Goal: Check status: Check status

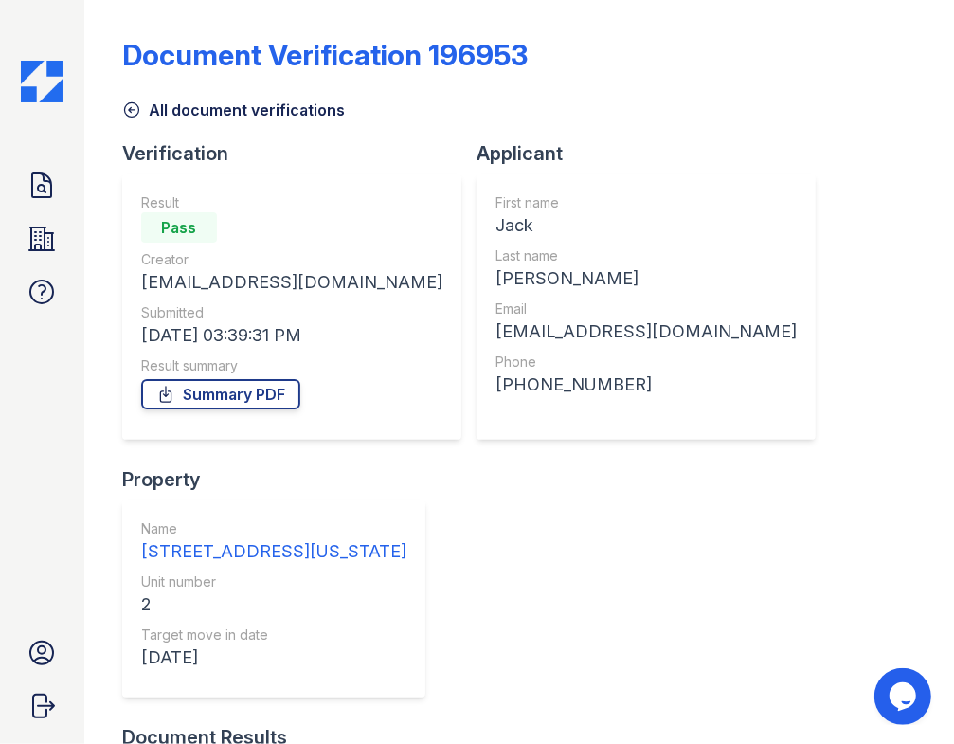
scroll to position [404, 0]
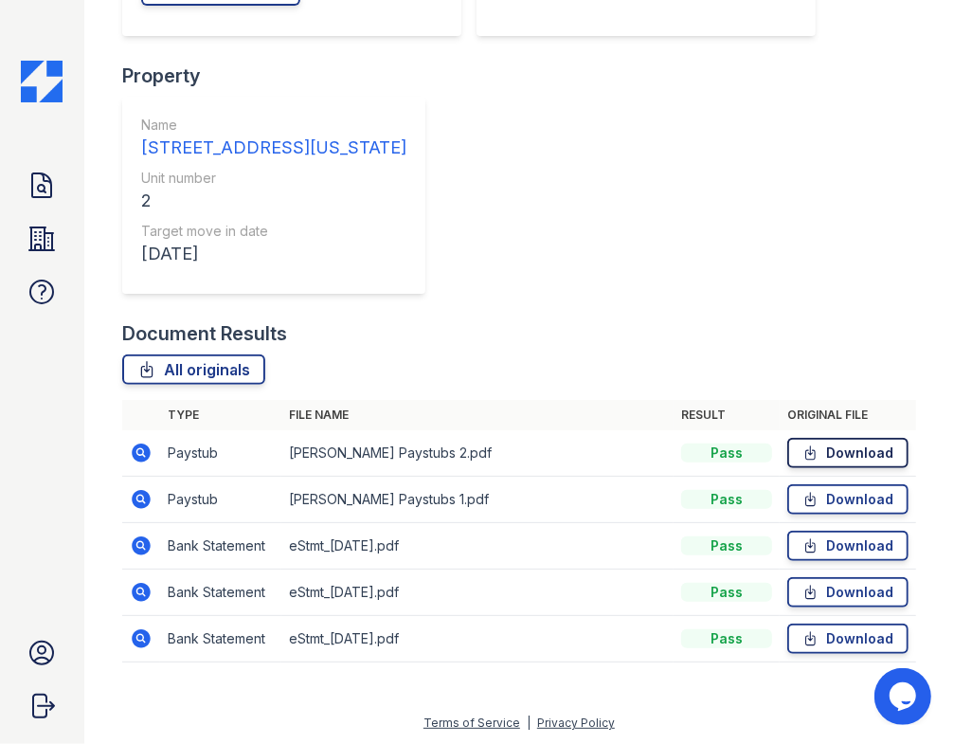
click at [806, 449] on icon at bounding box center [810, 452] width 9 height 13
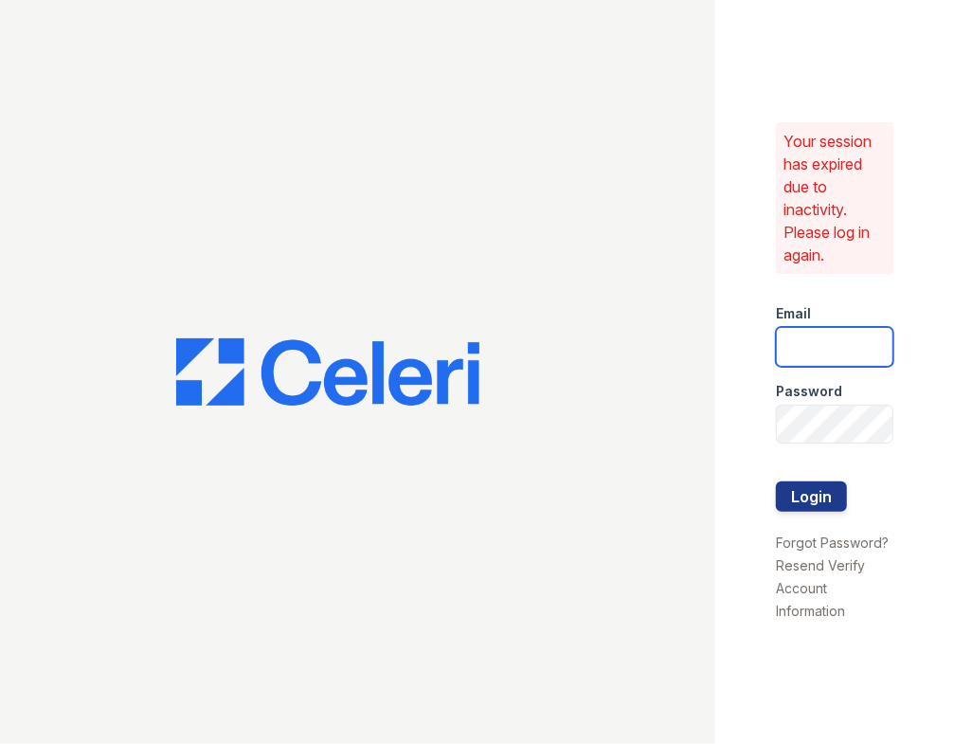
click at [821, 346] on input "email" at bounding box center [835, 347] width 118 height 40
type input "jessica@hifipm.com"
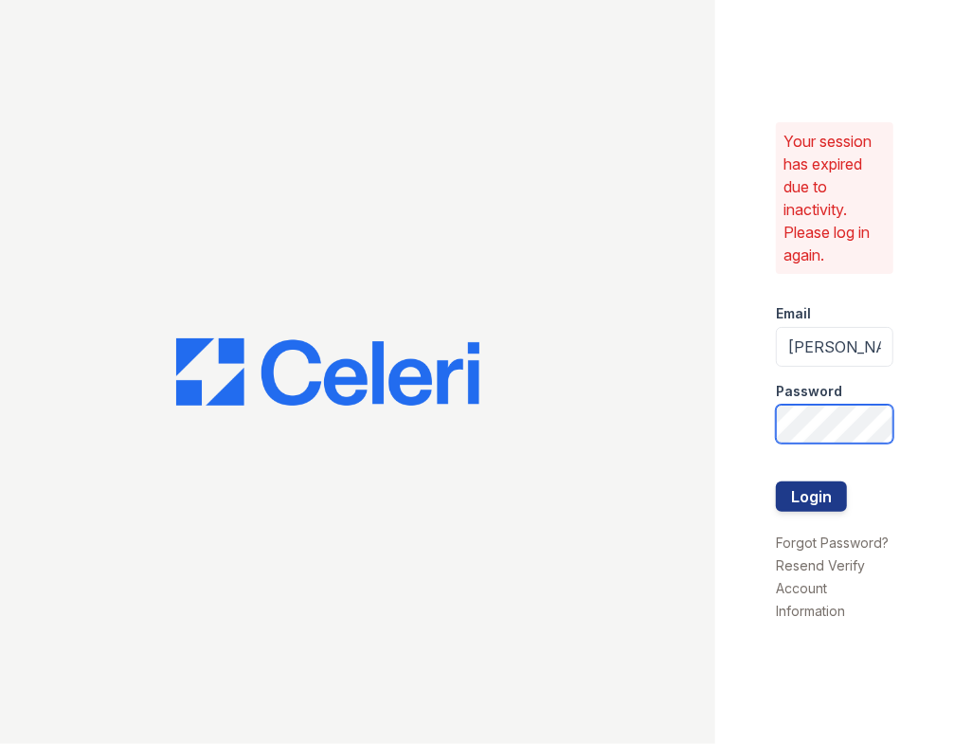
scroll to position [0, 25]
click at [776, 481] on button "Login" at bounding box center [811, 496] width 71 height 30
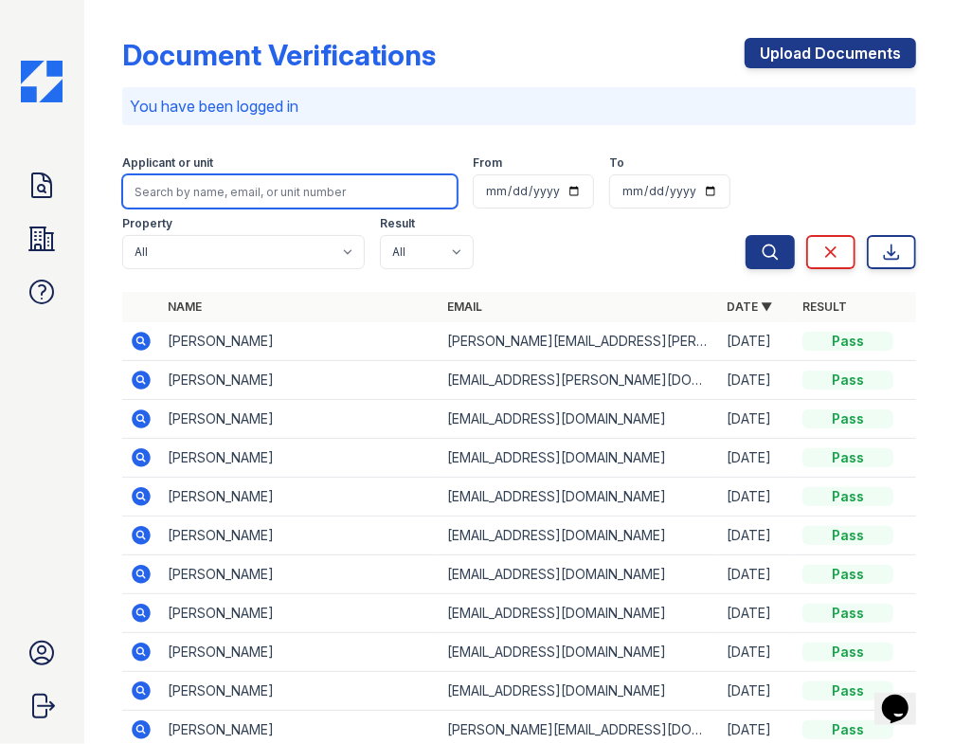
click at [235, 192] on input "search" at bounding box center [289, 191] width 335 height 34
paste input "$2,105.00"
type input "$2,105.00"
drag, startPoint x: 211, startPoint y: 180, endPoint x: 62, endPoint y: 173, distance: 149.9
click at [63, 182] on div "Doc Verifications Properties FAQ [PERSON_NAME] High Fidelity Property Managemen…" at bounding box center [477, 372] width 954 height 744
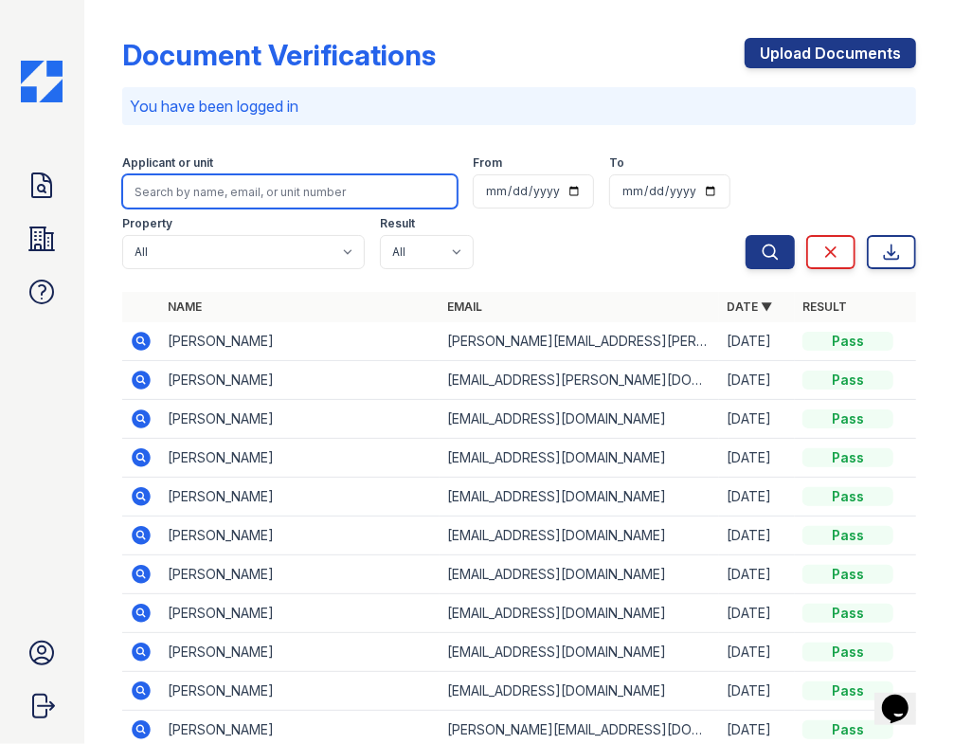
click at [190, 187] on input "search" at bounding box center [289, 191] width 335 height 34
paste input "Jack"
type input "Jack"
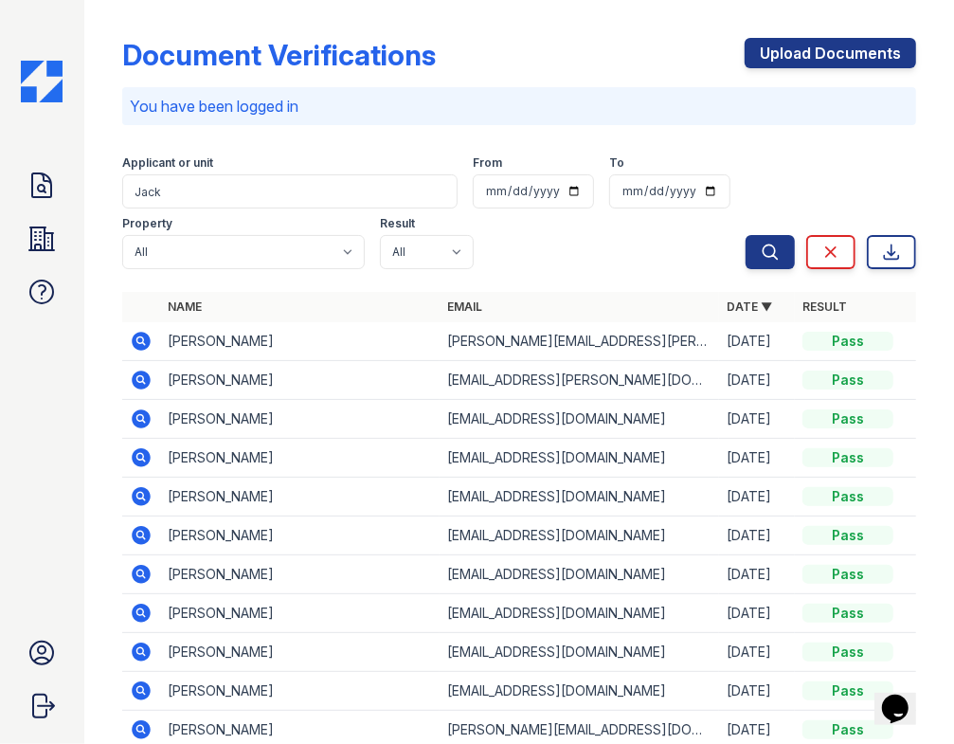
click at [134, 418] on icon at bounding box center [141, 418] width 19 height 19
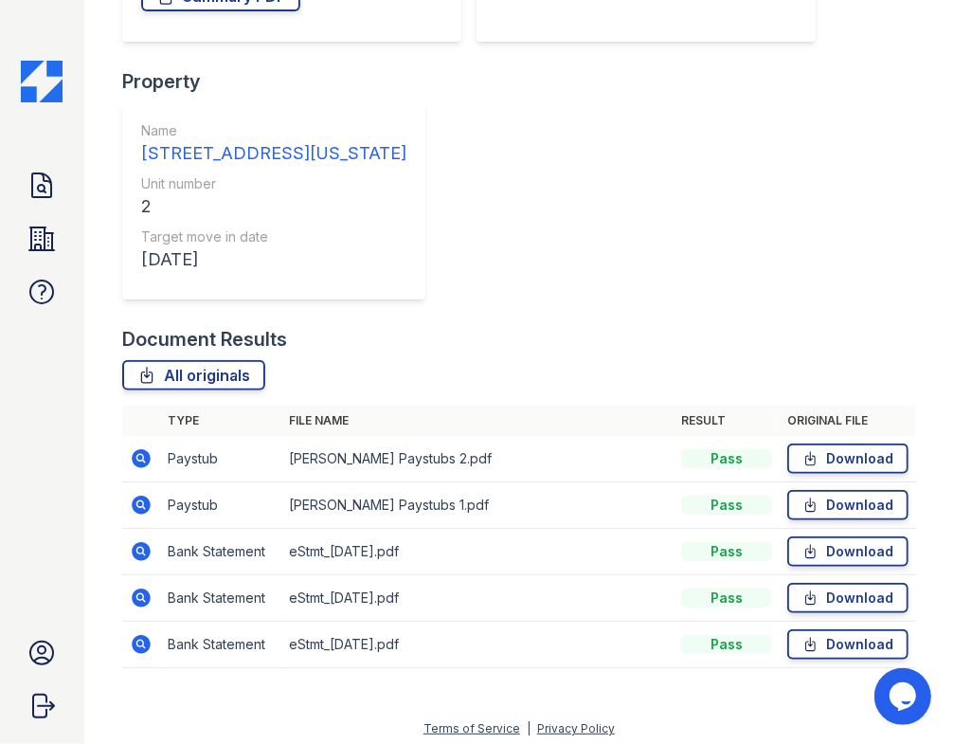
scroll to position [404, 0]
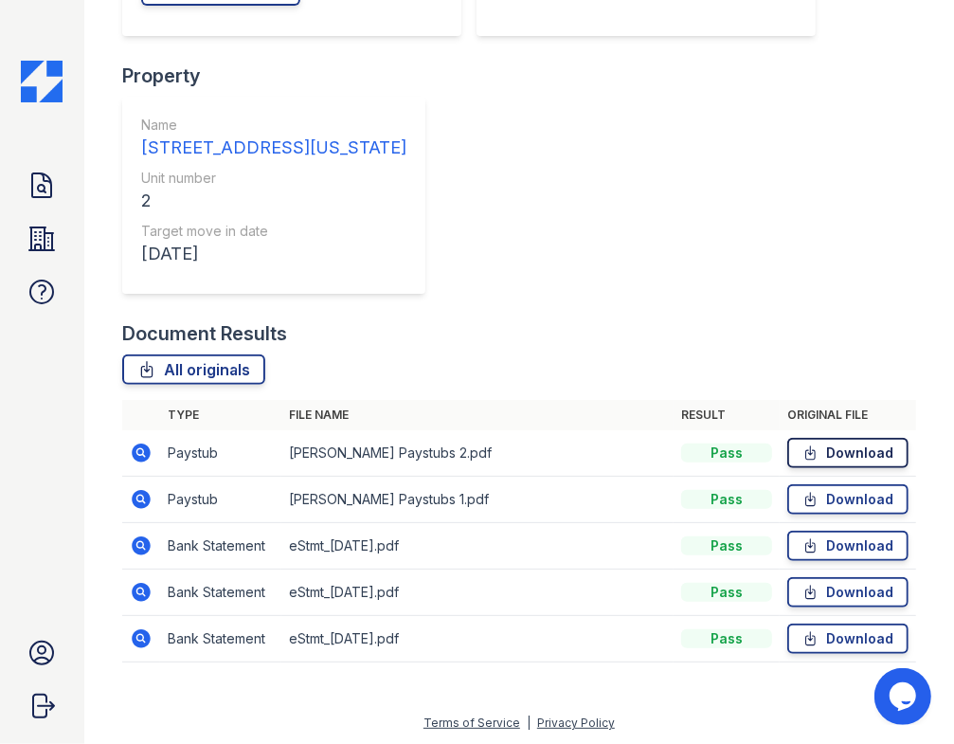
click at [803, 452] on icon at bounding box center [811, 453] width 16 height 19
click at [803, 497] on icon at bounding box center [811, 499] width 16 height 19
click at [642, 245] on div "Verification Result Pass Creator woven_unsworn818@simplelogin.com Submitted 09/…" at bounding box center [519, 29] width 794 height 584
click at [803, 544] on icon at bounding box center [811, 545] width 16 height 19
click at [806, 593] on icon at bounding box center [810, 592] width 9 height 13
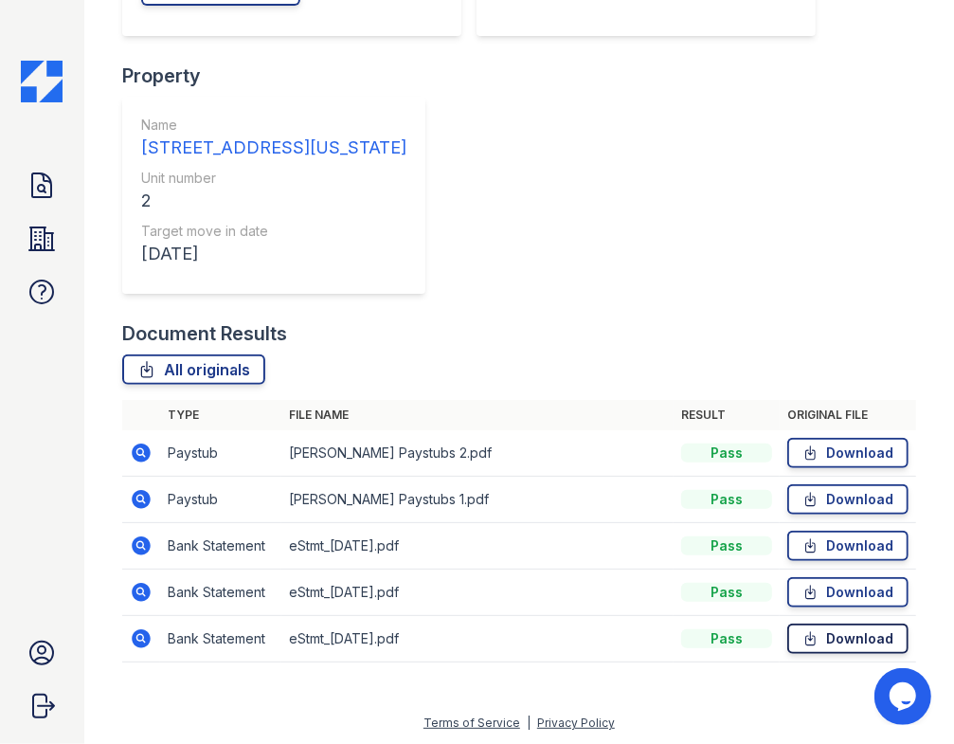
drag, startPoint x: 796, startPoint y: 638, endPoint x: 781, endPoint y: 643, distance: 15.9
click at [803, 638] on icon at bounding box center [811, 638] width 16 height 19
